Goal: Task Accomplishment & Management: Manage account settings

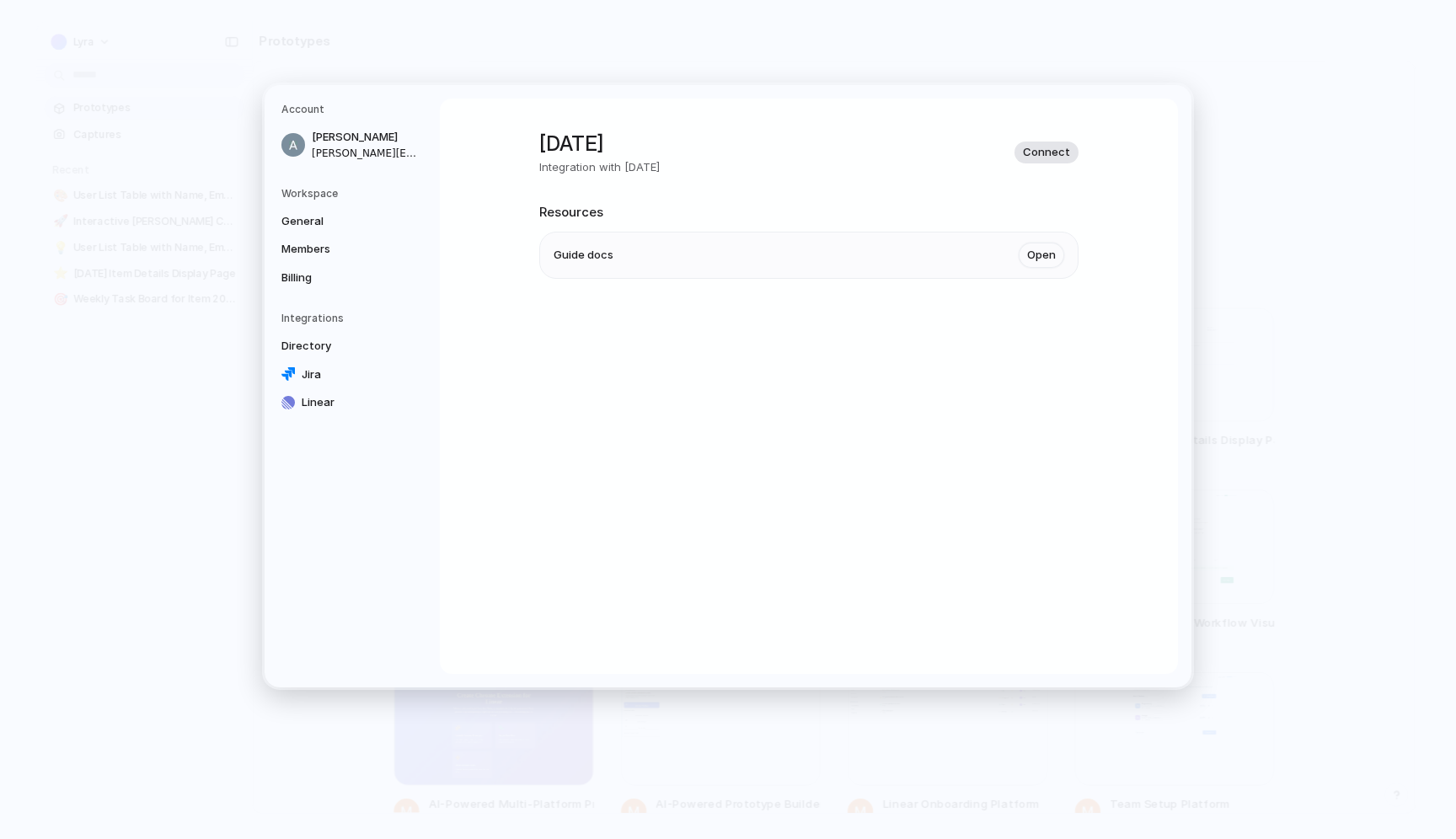
click at [1037, 157] on span "Connect" at bounding box center [1046, 152] width 47 height 17
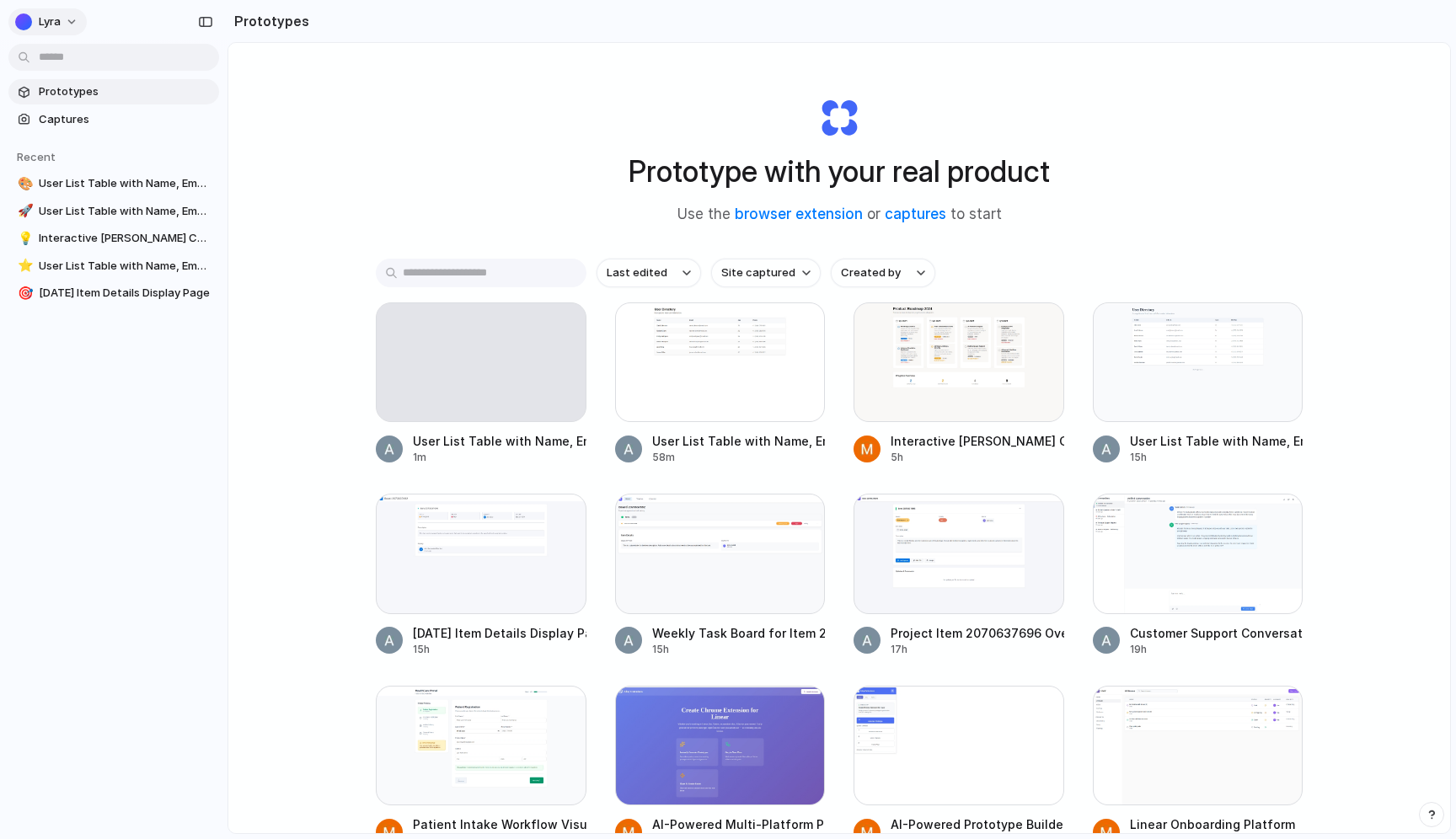
click at [34, 26] on div "Lyra" at bounding box center [38, 22] width 46 height 17
click at [52, 136] on span "Sign out" at bounding box center [61, 140] width 45 height 17
click at [66, 26] on button "Lyra" at bounding box center [47, 21] width 79 height 27
click at [115, 390] on div "Settings Invite members Change theme Sign out" at bounding box center [728, 420] width 1456 height 839
